Goal: Task Accomplishment & Management: Complete application form

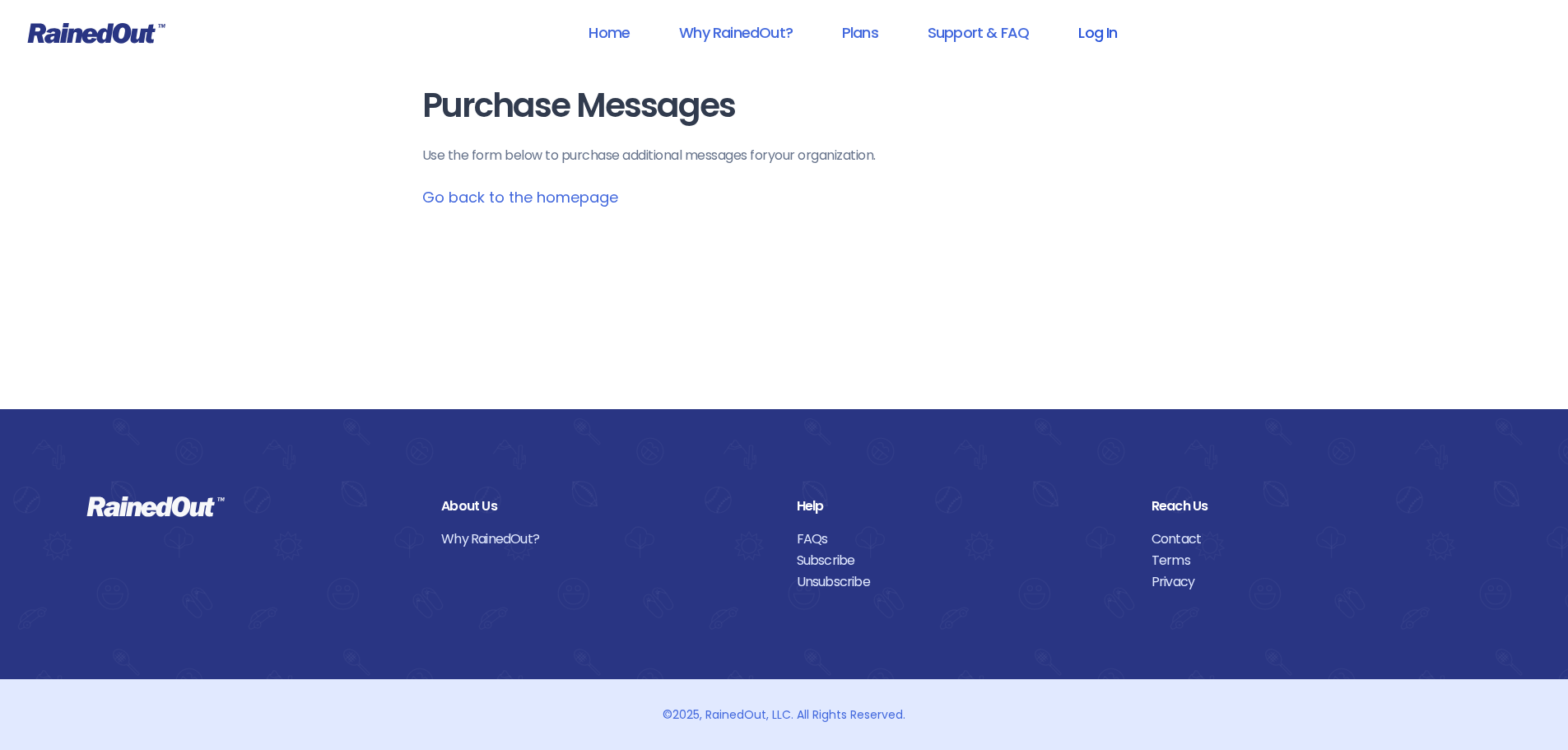
click at [1098, 24] on link "Log In" at bounding box center [1098, 32] width 82 height 37
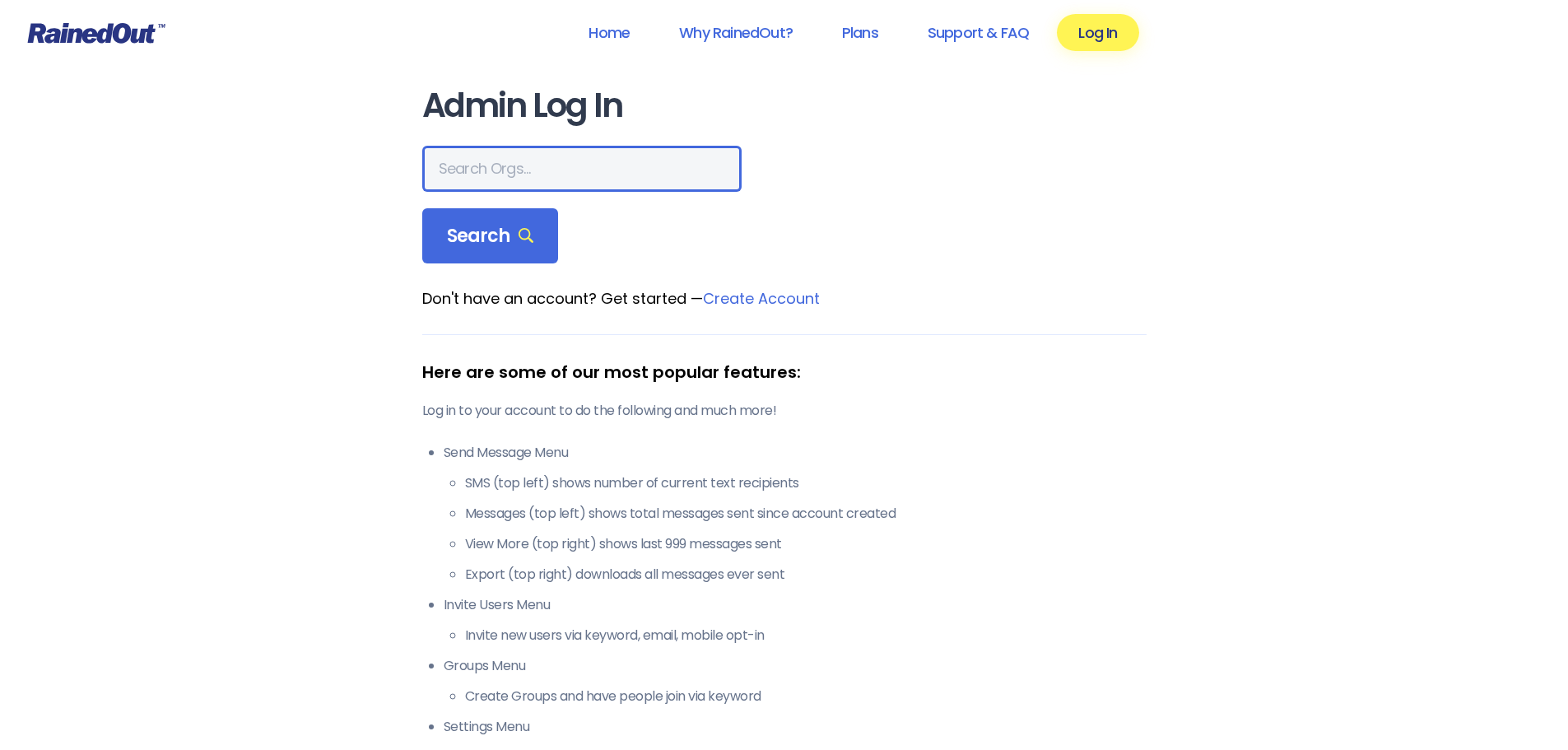
click at [527, 173] on input "text" at bounding box center [582, 169] width 320 height 46
type input "seabrook"
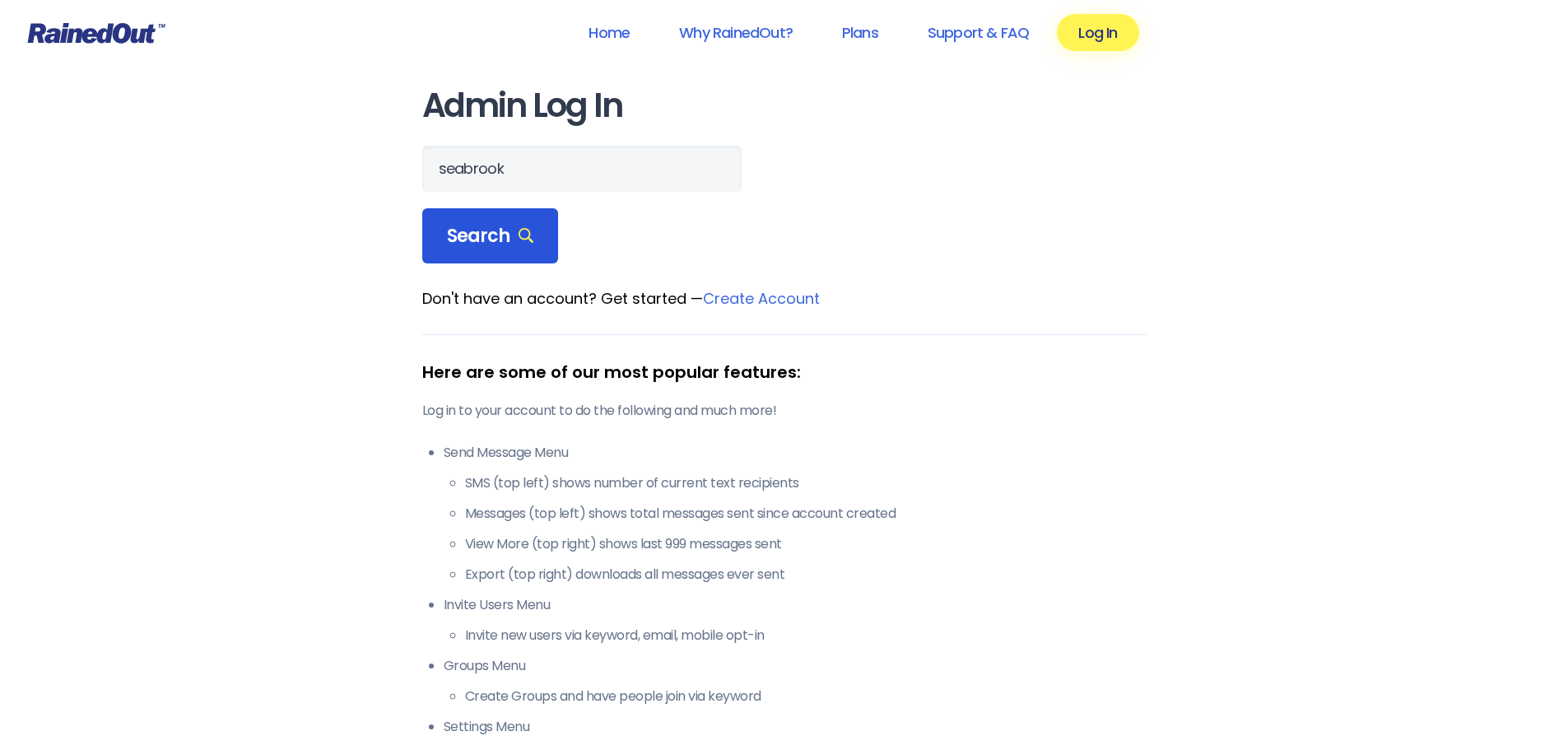
click at [512, 236] on span "Search" at bounding box center [491, 237] width 88 height 23
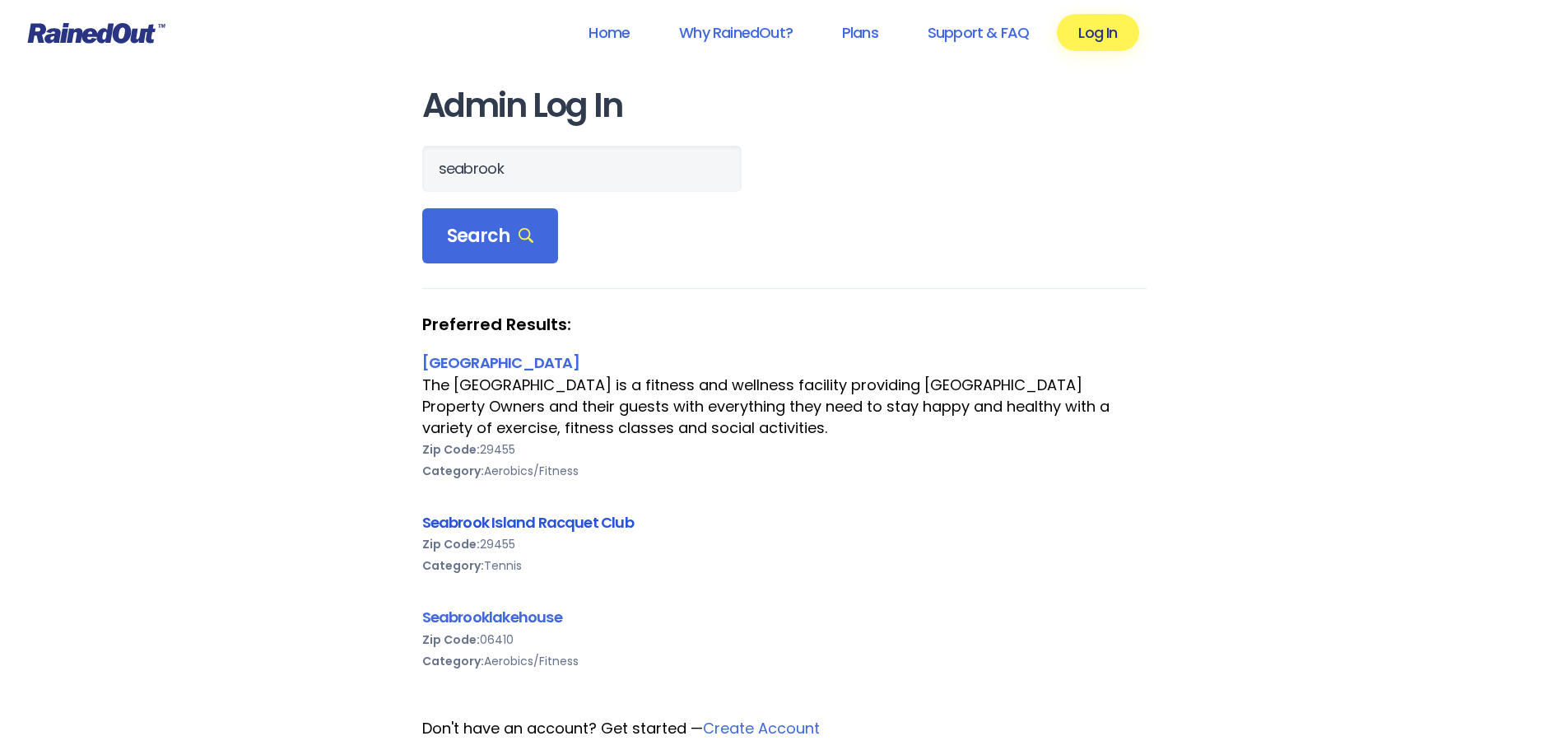
click at [509, 517] on link "Seabrook Island Racquet Club" at bounding box center [527, 521] width 211 height 20
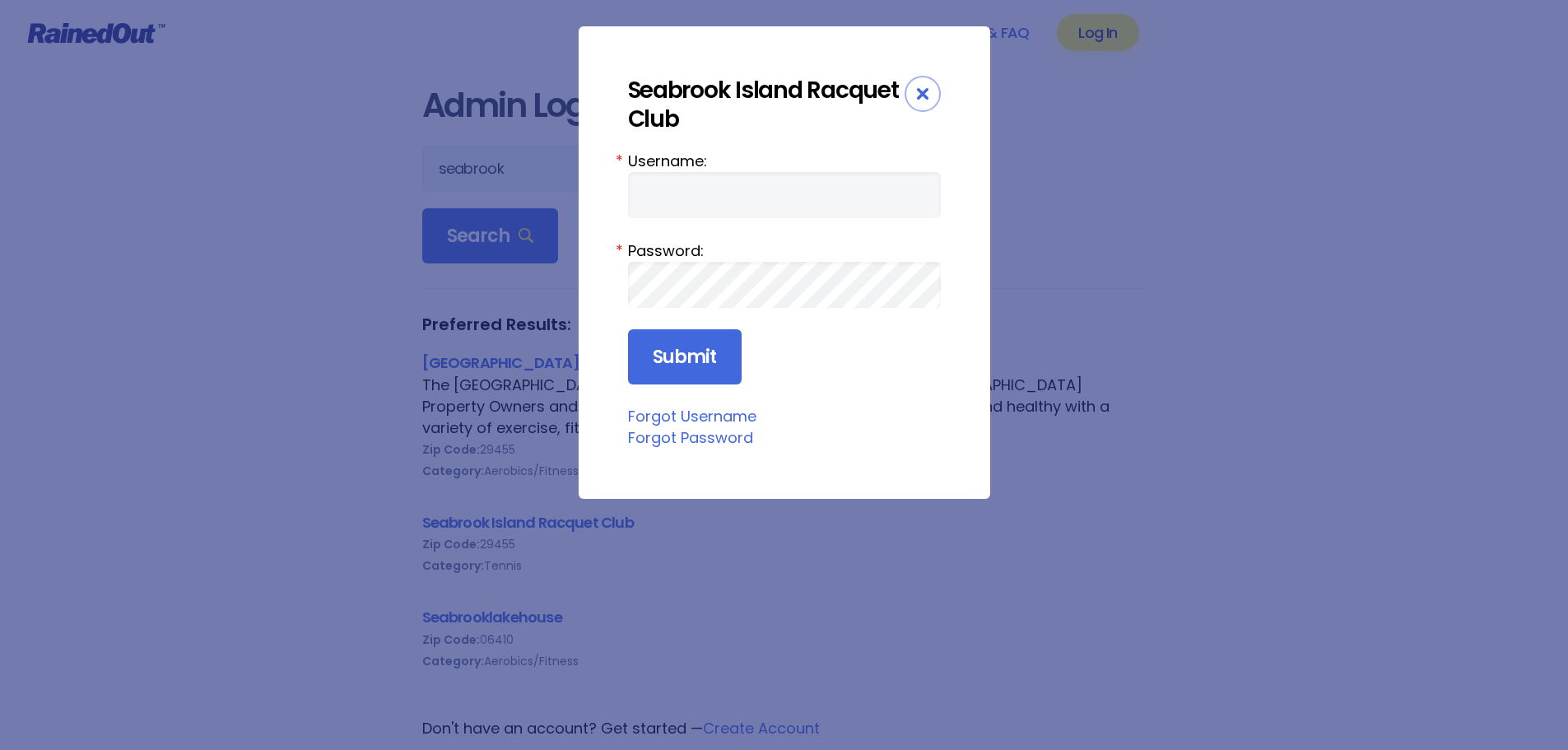
click at [770, 220] on form "Username: * Password: * Submit" at bounding box center [784, 268] width 313 height 236
click at [751, 184] on input "Username:" at bounding box center [784, 195] width 313 height 46
type input "racquetclub"
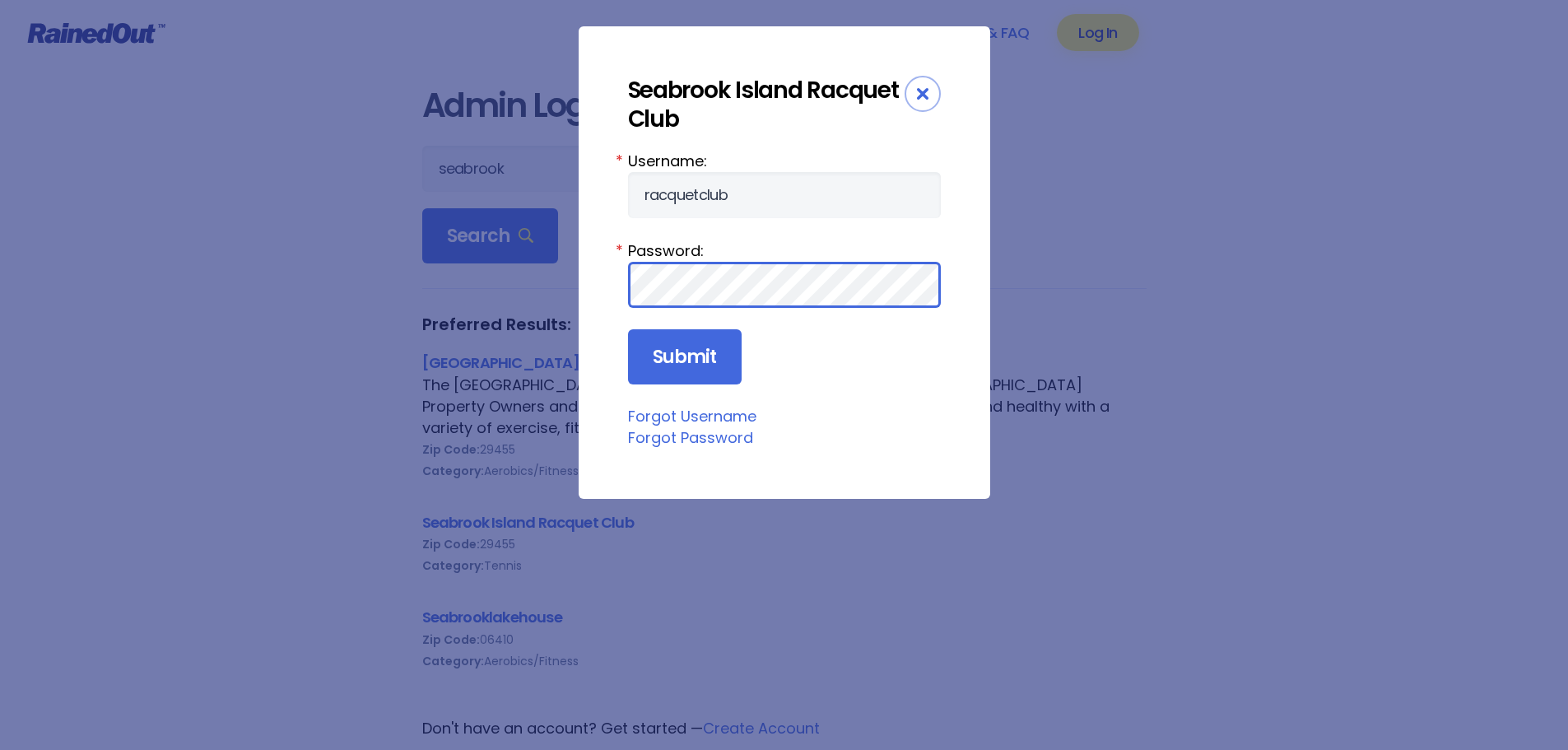
click at [629, 329] on input "Submit" at bounding box center [685, 356] width 114 height 56
